Goal: Task Accomplishment & Management: Manage account settings

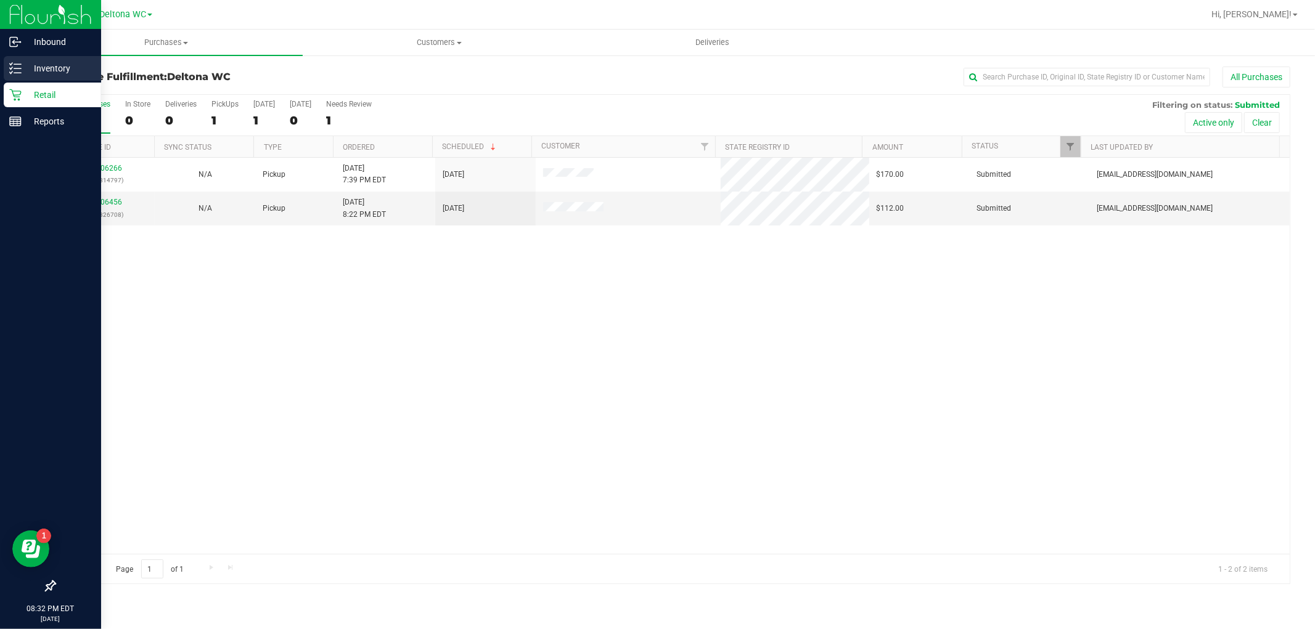
click at [14, 76] on div "Inventory" at bounding box center [52, 68] width 97 height 25
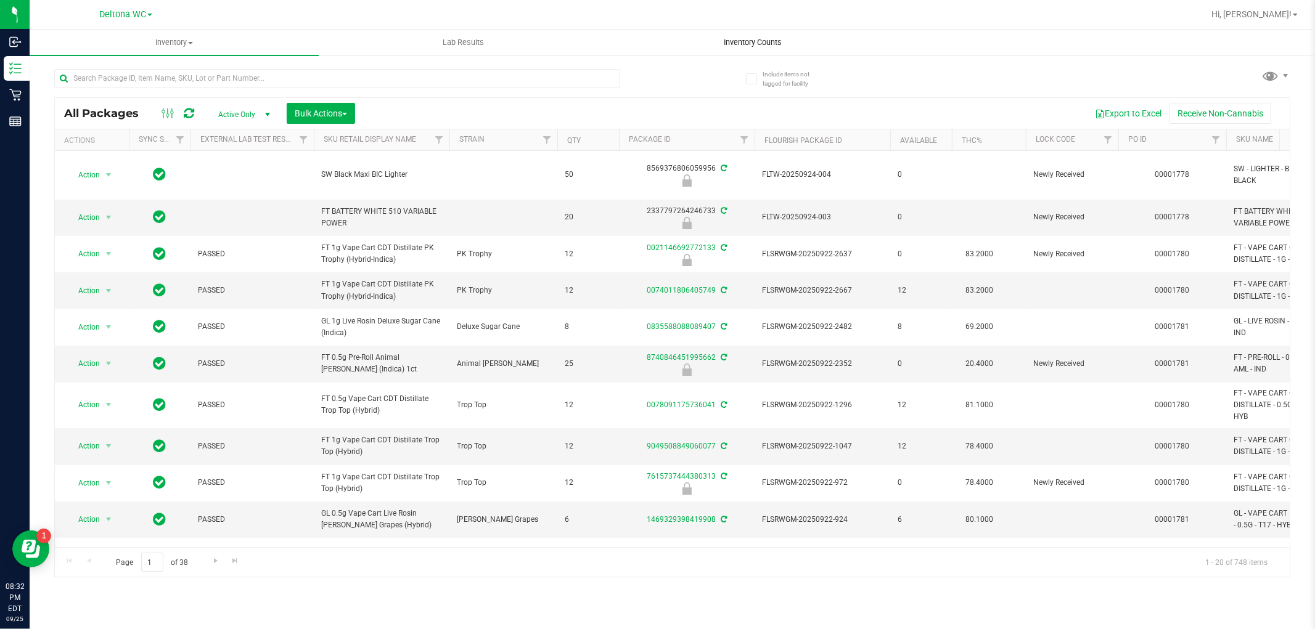
click at [750, 40] on span "Inventory Counts" at bounding box center [752, 42] width 91 height 11
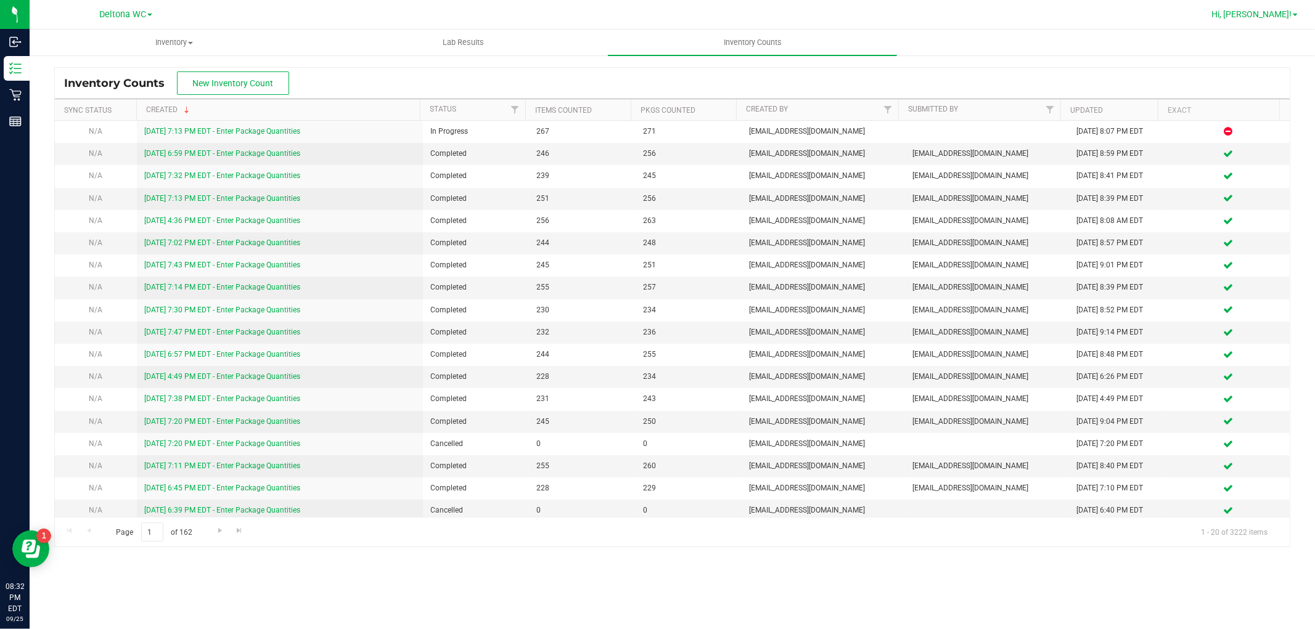
click at [1280, 10] on link "Hi, [PERSON_NAME]!" at bounding box center [1254, 14] width 96 height 13
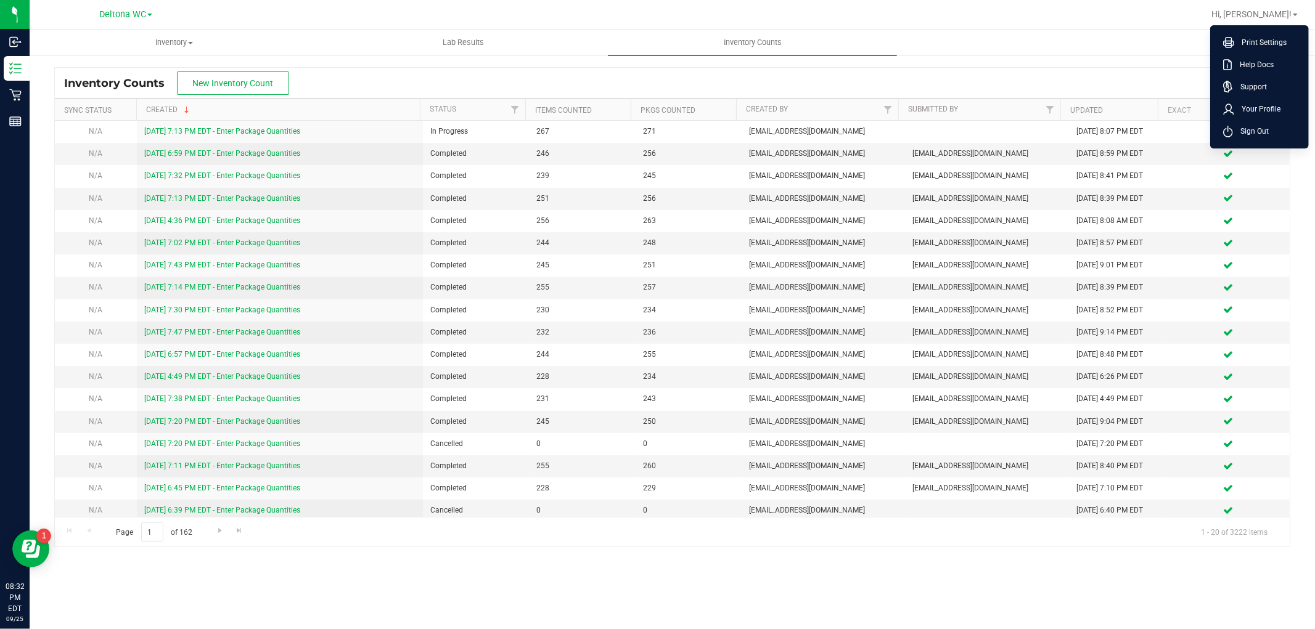
click at [1301, 138] on li "Sign Out" at bounding box center [1259, 131] width 92 height 22
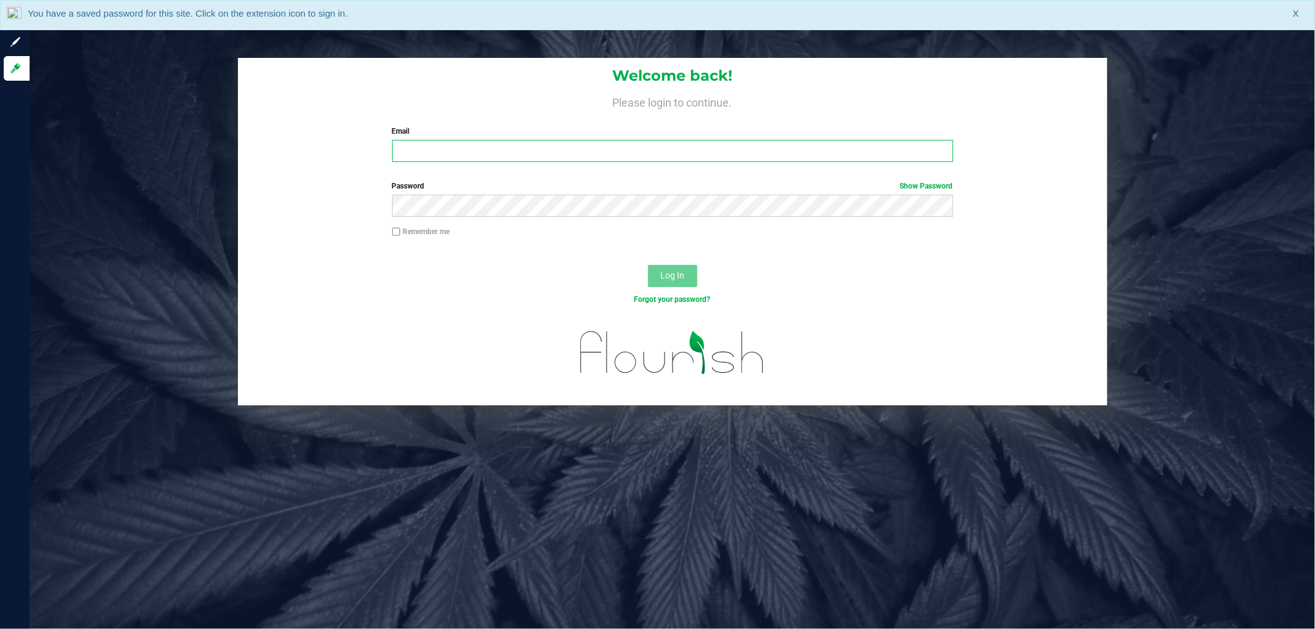
click at [705, 152] on input "Email" at bounding box center [672, 151] width 561 height 22
type input "[EMAIL_ADDRESS][DOMAIN_NAME]"
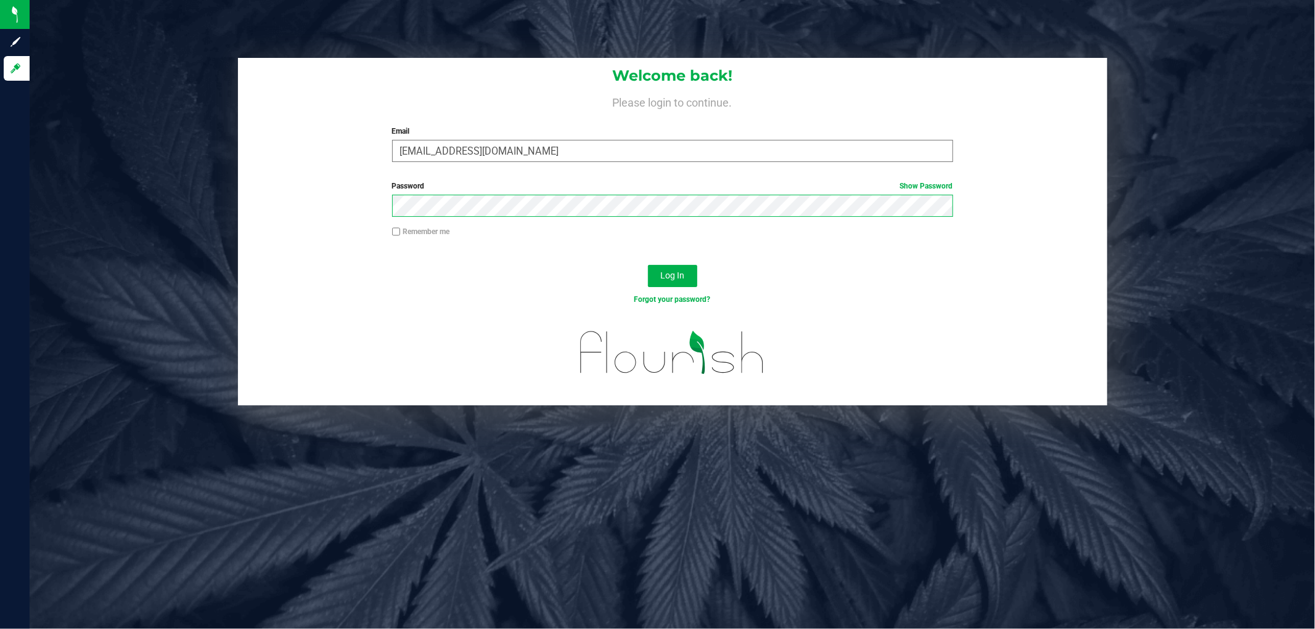
click at [648, 265] on button "Log In" at bounding box center [672, 276] width 49 height 22
